Goal: Task Accomplishment & Management: Use online tool/utility

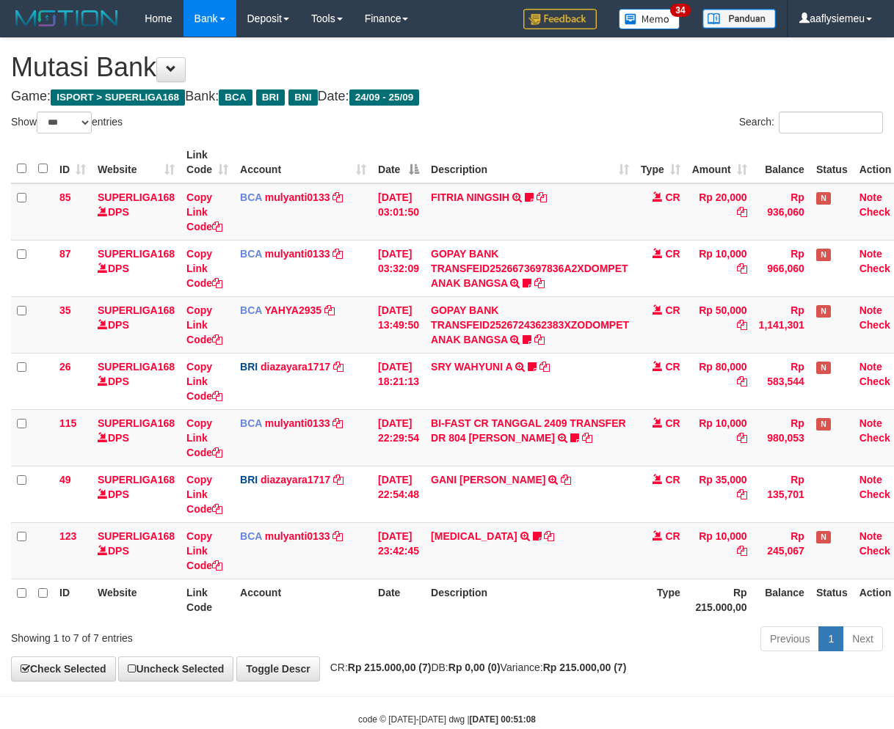
select select "***"
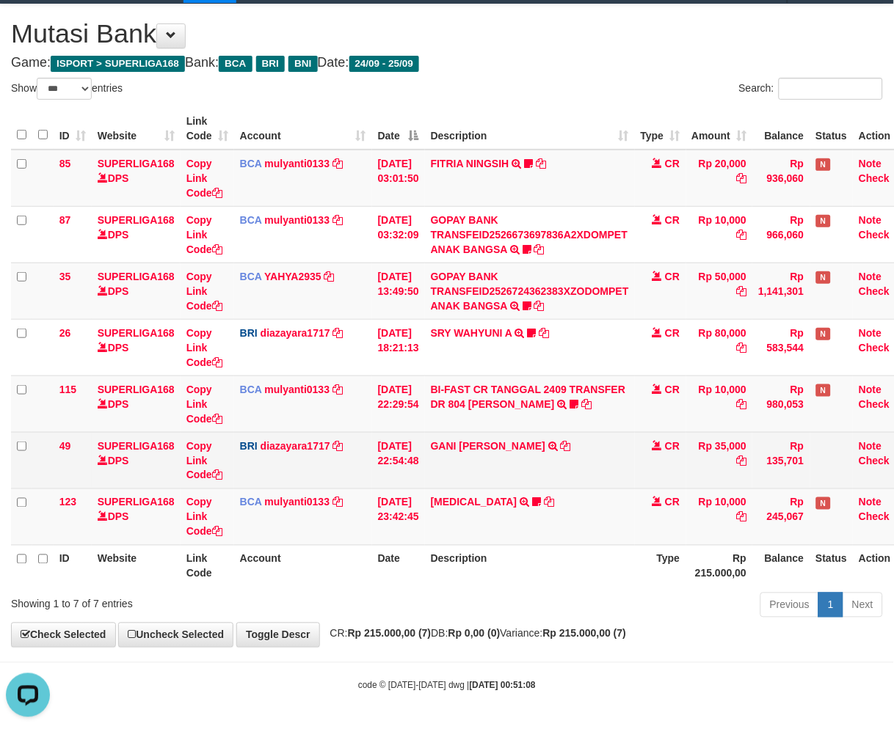
click at [238, 464] on td "BRI diazayara1717 DPS DIAZ AYARA YUDHA mutasi_20250924_4608 | 49 mutasi_2025092…" at bounding box center [303, 460] width 138 height 56
click at [237, 464] on td "BRI diazayara1717 DPS DIAZ AYARA YUDHA mutasi_20250924_4608 | 49 mutasi_2025092…" at bounding box center [303, 460] width 138 height 56
click at [236, 464] on td "BRI diazayara1717 DPS DIAZ AYARA YUDHA mutasi_20250924_4608 | 49 mutasi_2025092…" at bounding box center [303, 460] width 138 height 56
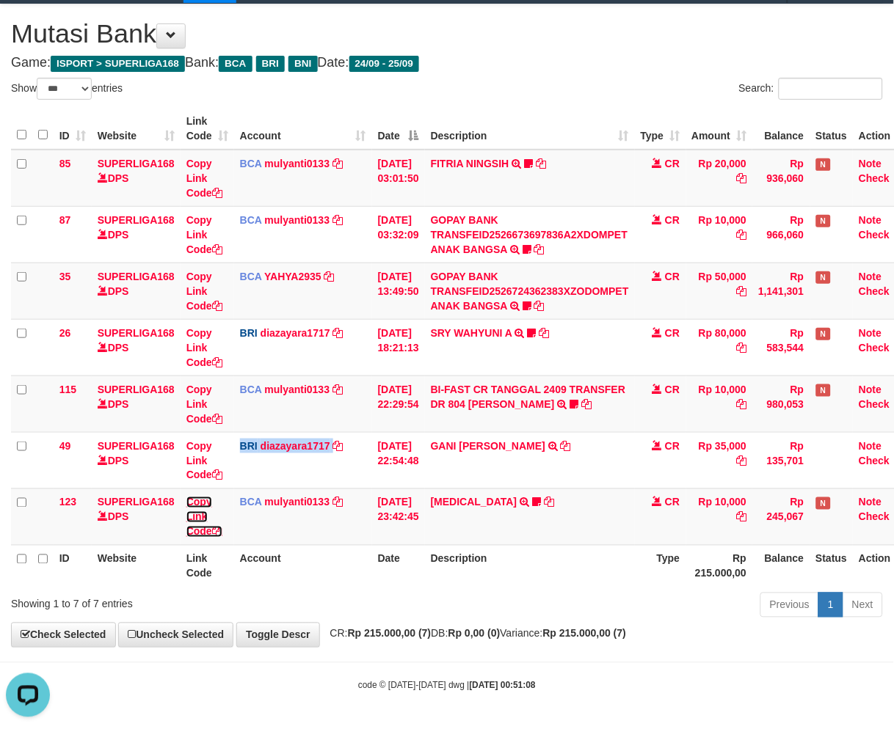
drag, startPoint x: 194, startPoint y: 530, endPoint x: 15, endPoint y: 545, distance: 179.6
click at [194, 530] on link "Copy Link Code" at bounding box center [204, 517] width 36 height 41
copy td "BRI diazayara1717"
